Goal: Entertainment & Leisure: Consume media (video, audio)

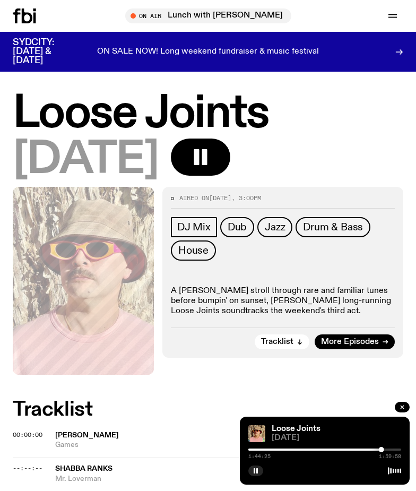
scroll to position [372, 0]
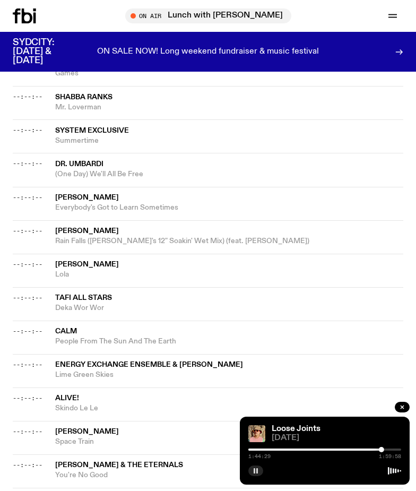
click at [254, 470] on rect "button" at bounding box center [255, 470] width 2 height 5
click at [372, 449] on div at bounding box center [305, 450] width 153 height 2
click at [367, 450] on div at bounding box center [295, 450] width 153 height 2
click at [251, 470] on button "button" at bounding box center [255, 471] width 15 height 11
click at [363, 450] on div at bounding box center [290, 450] width 153 height 2
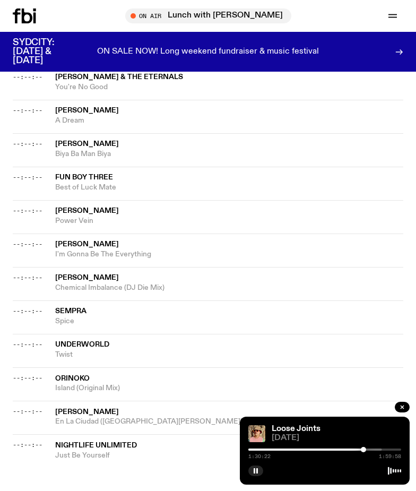
scroll to position [743, 0]
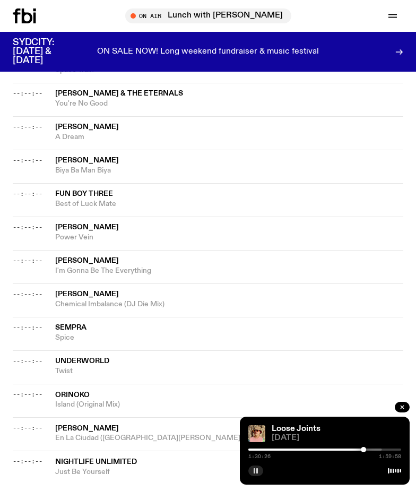
click at [256, 467] on button "button" at bounding box center [255, 471] width 15 height 11
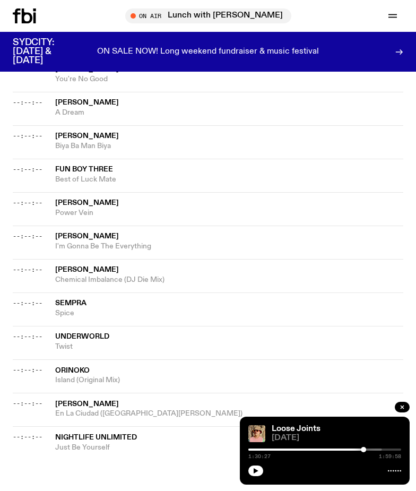
scroll to position [796, 0]
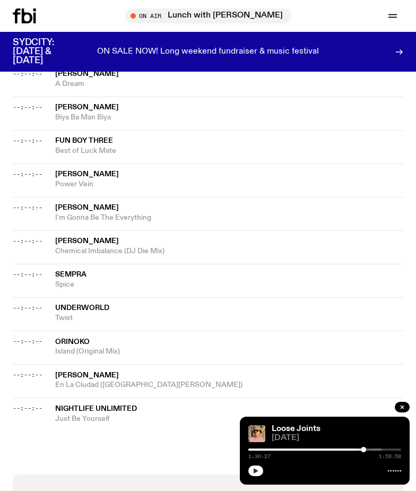
click at [257, 475] on button "button" at bounding box center [255, 471] width 15 height 11
click at [377, 450] on div at bounding box center [305, 450] width 153 height 2
click at [381, 449] on div at bounding box center [305, 450] width 153 height 2
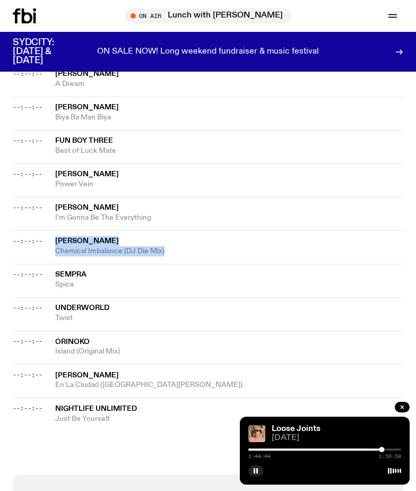
drag, startPoint x: 165, startPoint y: 245, endPoint x: 54, endPoint y: 227, distance: 112.3
click at [54, 230] on div "--:--:-- [PERSON_NAME] Chemical Imbalance (DJ Die Mix)" at bounding box center [208, 246] width 391 height 33
copy div "[PERSON_NAME] Chemical Imbalance (DJ Die Mix)"
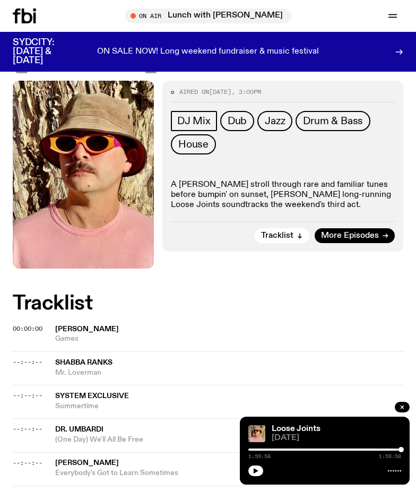
scroll to position [0, 0]
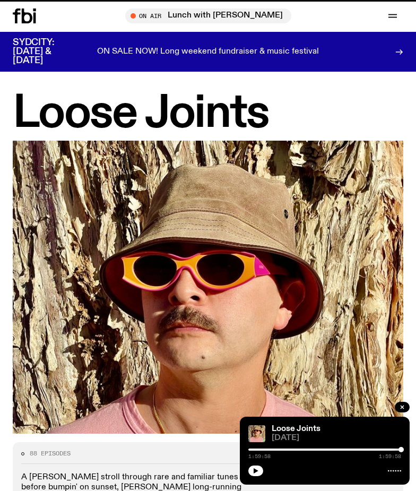
scroll to position [478, 0]
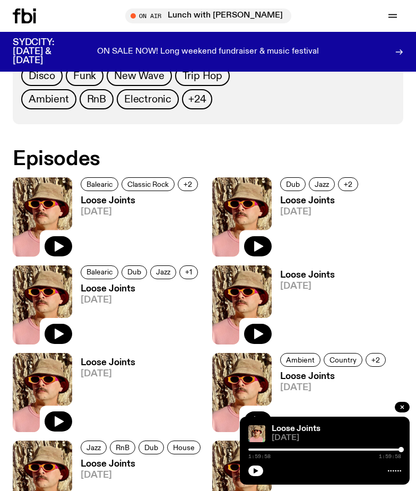
click at [102, 205] on h3 "Loose Joints" at bounding box center [141, 200] width 121 height 9
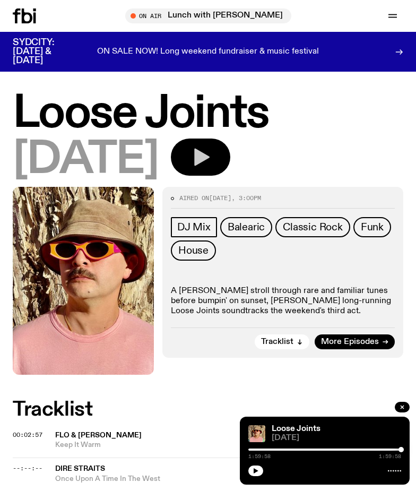
click at [217, 152] on button "button" at bounding box center [200, 157] width 59 height 37
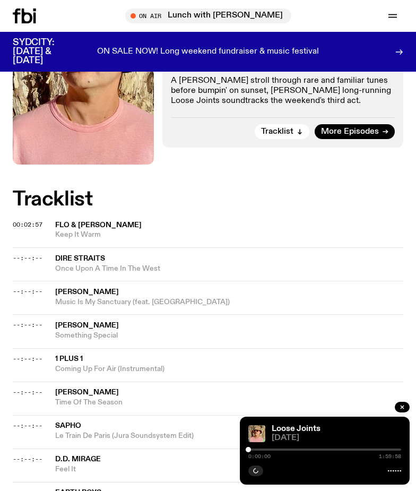
scroll to position [212, 0]
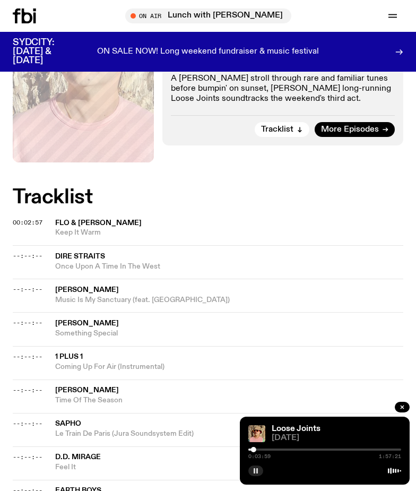
click at [259, 472] on button "button" at bounding box center [255, 471] width 15 height 11
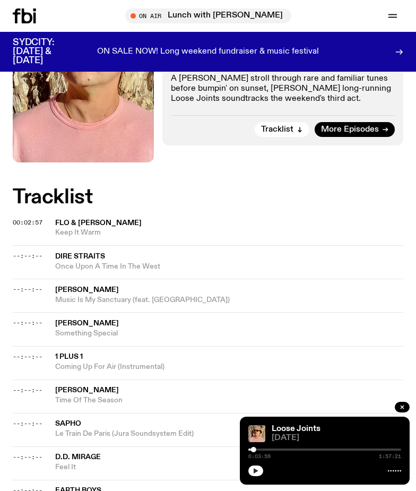
click at [259, 472] on button "button" at bounding box center [255, 471] width 15 height 11
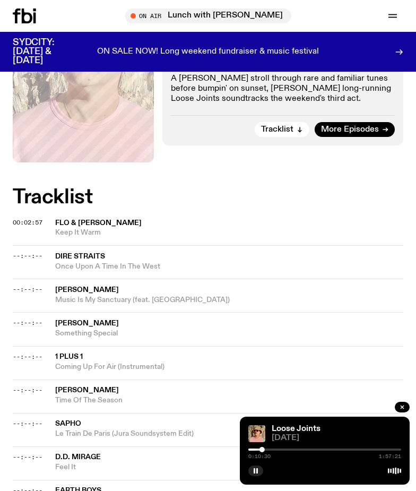
click at [193, 404] on span "Time Of The Season" at bounding box center [229, 400] width 348 height 10
click at [169, 382] on div "--:--:-- [PERSON_NAME] Time Of The Season" at bounding box center [208, 396] width 391 height 33
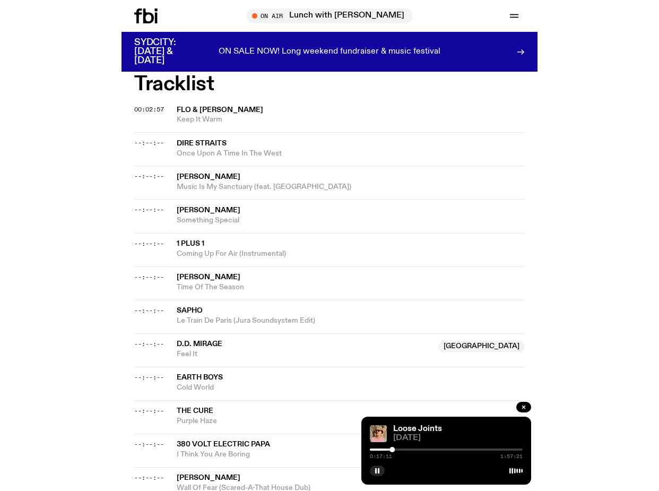
scroll to position [349, 0]
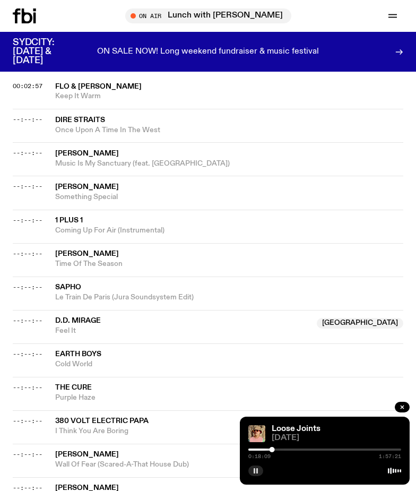
click at [255, 471] on rect "button" at bounding box center [255, 470] width 2 height 5
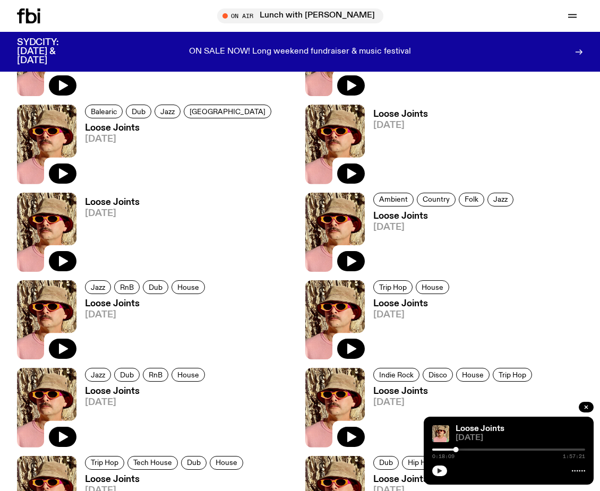
scroll to position [478, 0]
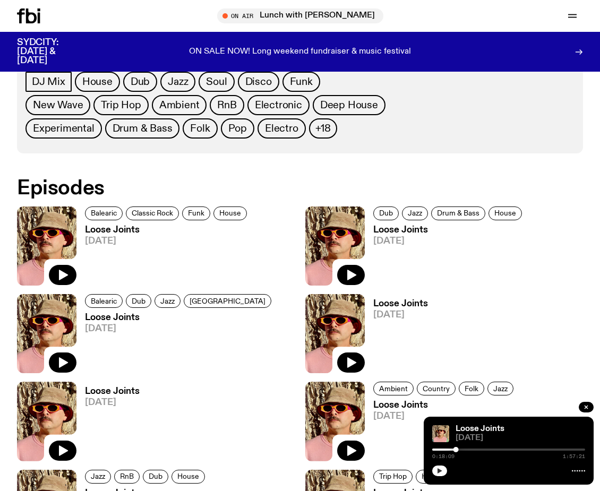
click at [416, 469] on icon "button" at bounding box center [439, 471] width 6 height 6
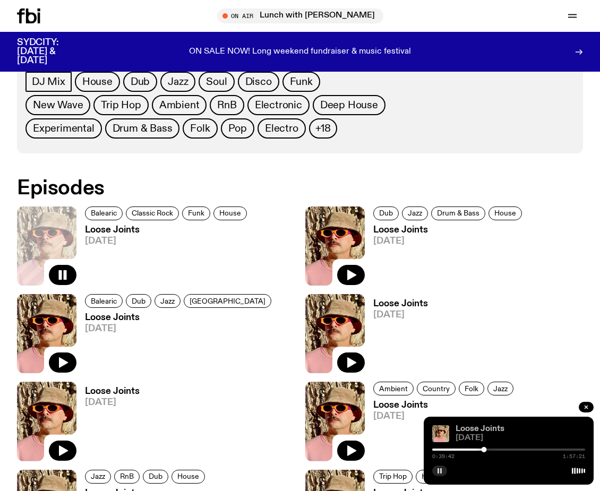
click at [416, 432] on link "Loose Joints" at bounding box center [479, 429] width 49 height 8
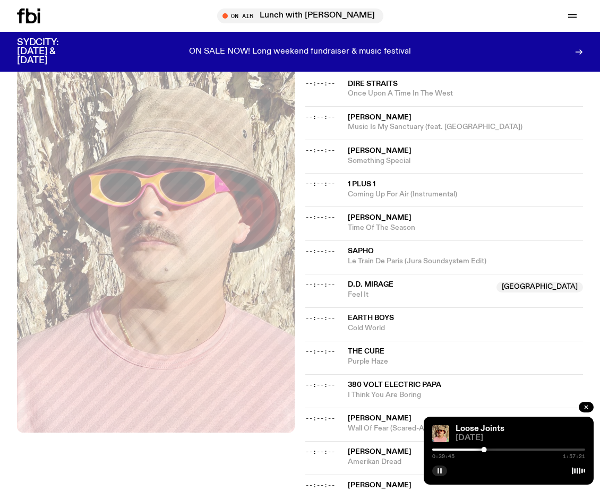
scroll to position [372, 0]
